Goal: Information Seeking & Learning: Find specific fact

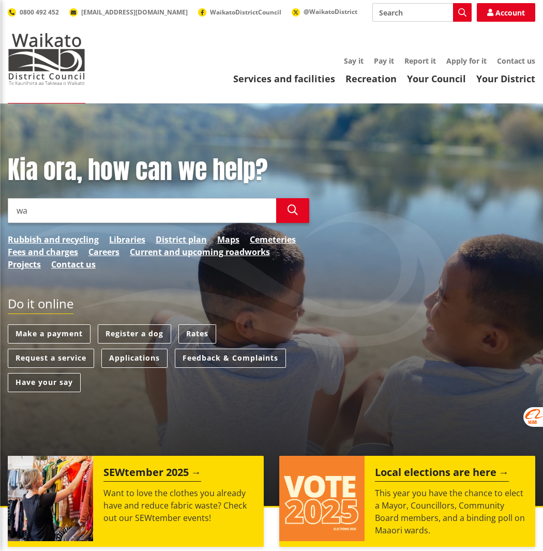
type input "w"
type input "rates"
click at [301, 210] on button "Search" at bounding box center [292, 210] width 33 height 25
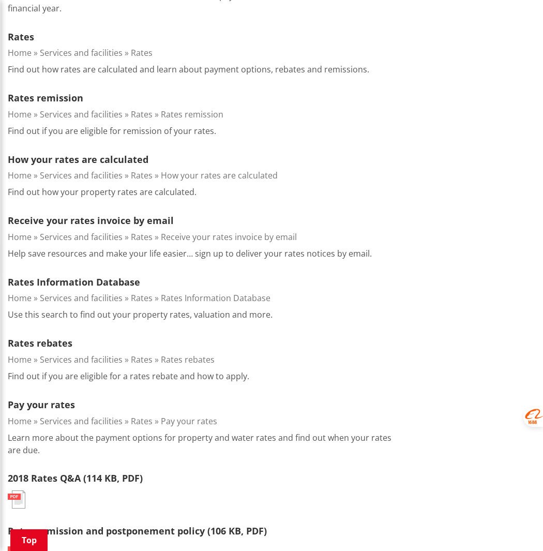
scroll to position [172, 0]
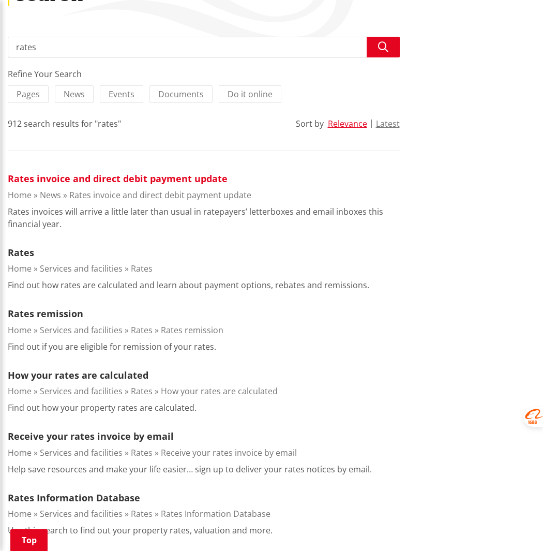
click at [99, 181] on link "Rates invoice and direct debit payment update" at bounding box center [118, 178] width 220 height 12
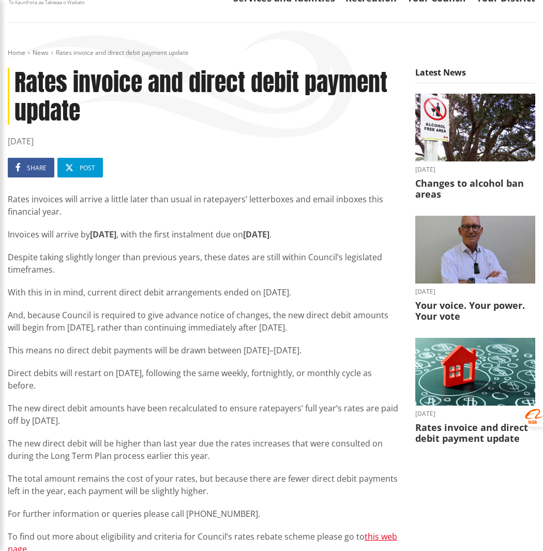
scroll to position [129, 0]
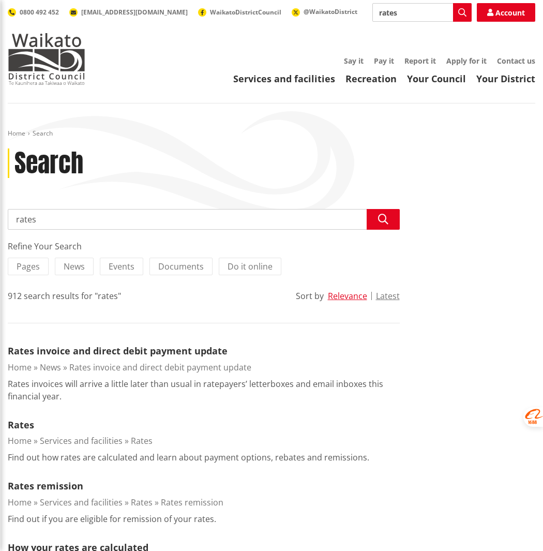
scroll to position [172, 0]
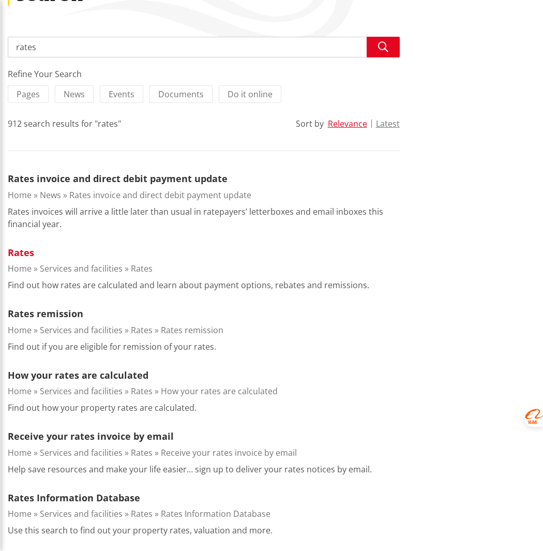
click at [24, 253] on link "Rates" at bounding box center [21, 252] width 26 height 12
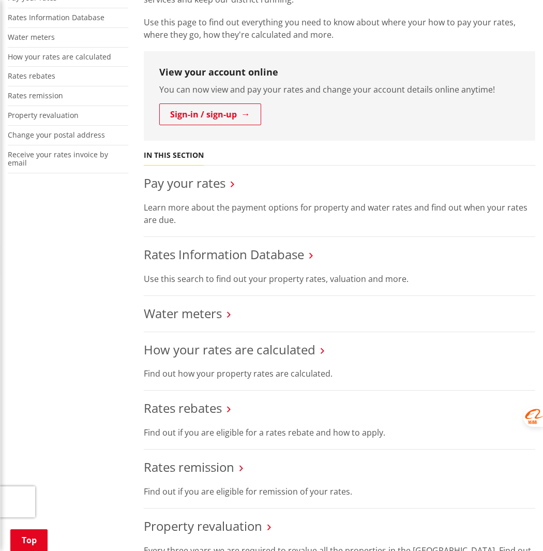
scroll to position [215, 0]
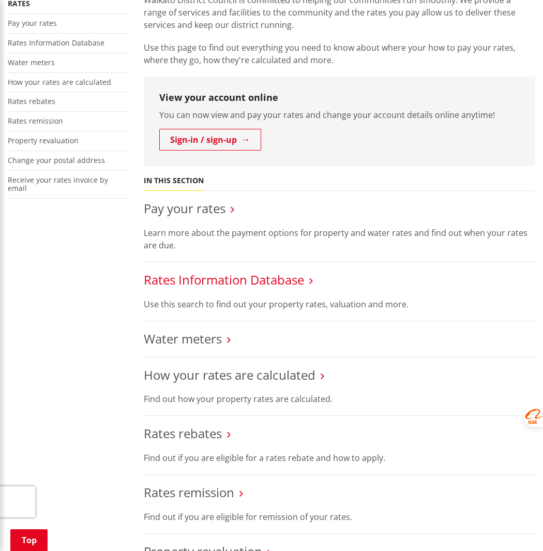
click at [271, 282] on link "Rates Information Database" at bounding box center [224, 279] width 160 height 17
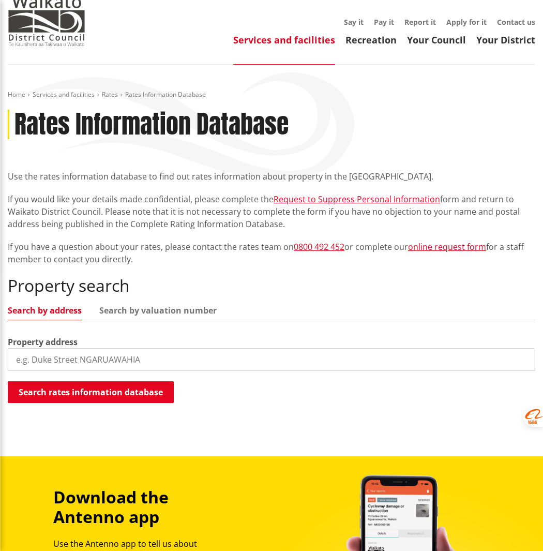
scroll to position [86, 0]
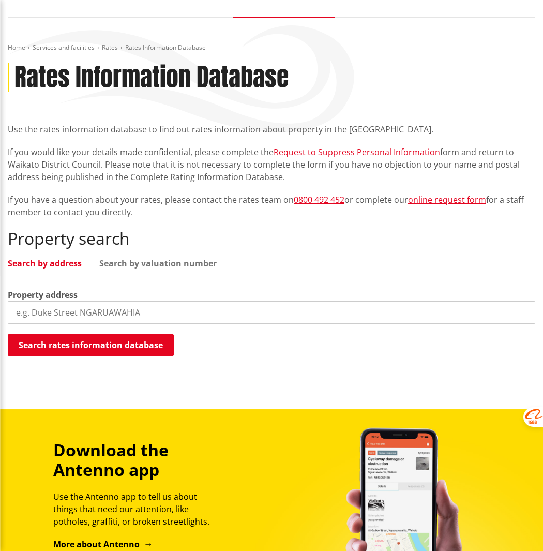
click at [186, 314] on input "search" at bounding box center [272, 312] width 528 height 23
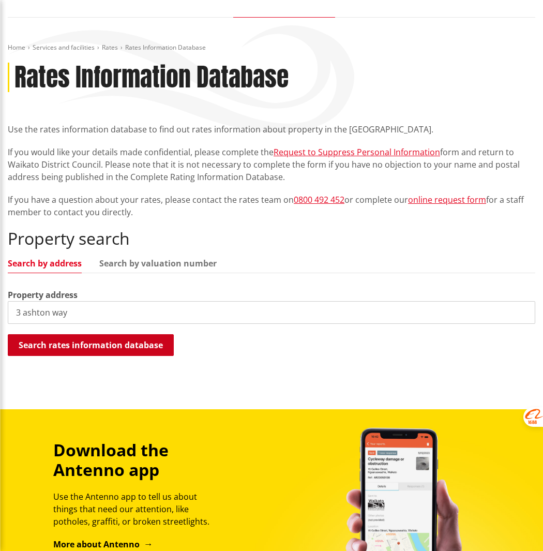
click at [159, 342] on button "Search rates information database" at bounding box center [91, 345] width 166 height 22
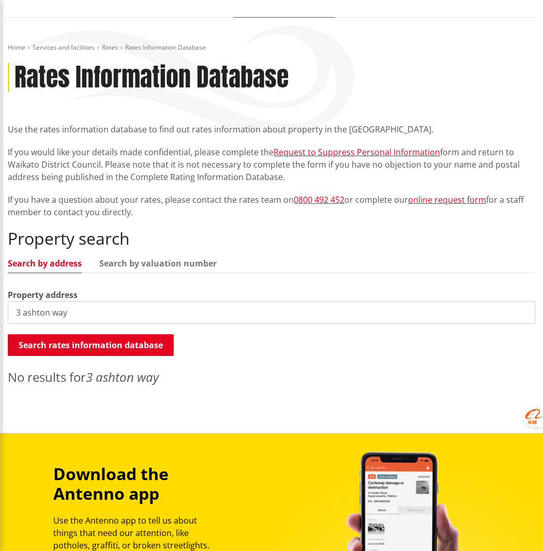
click at [69, 311] on input "3 ashton way" at bounding box center [272, 312] width 528 height 23
click at [136, 345] on button "Search rates information database" at bounding box center [91, 345] width 166 height 22
click at [112, 260] on link "Search by valuation number" at bounding box center [157, 263] width 117 height 8
click at [60, 261] on link "Search by address" at bounding box center [45, 263] width 74 height 8
drag, startPoint x: 117, startPoint y: 318, endPoint x: 72, endPoint y: 319, distance: 45.5
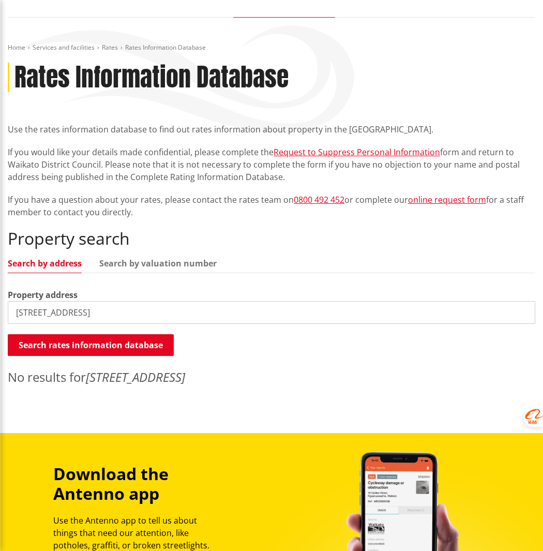
click at [70, 319] on input "[STREET_ADDRESS]" at bounding box center [272, 312] width 528 height 23
type input "[STREET_ADDRESS]"
